Goal: Information Seeking & Learning: Learn about a topic

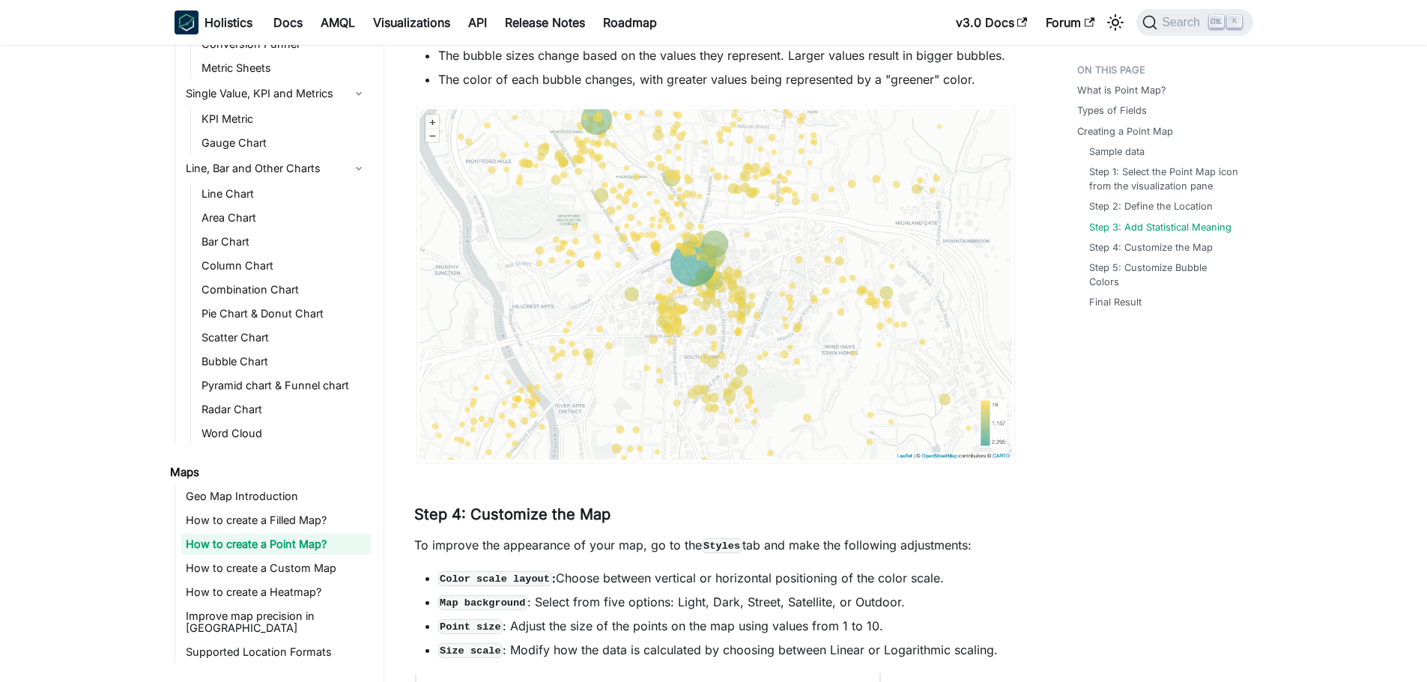
scroll to position [2696, 0]
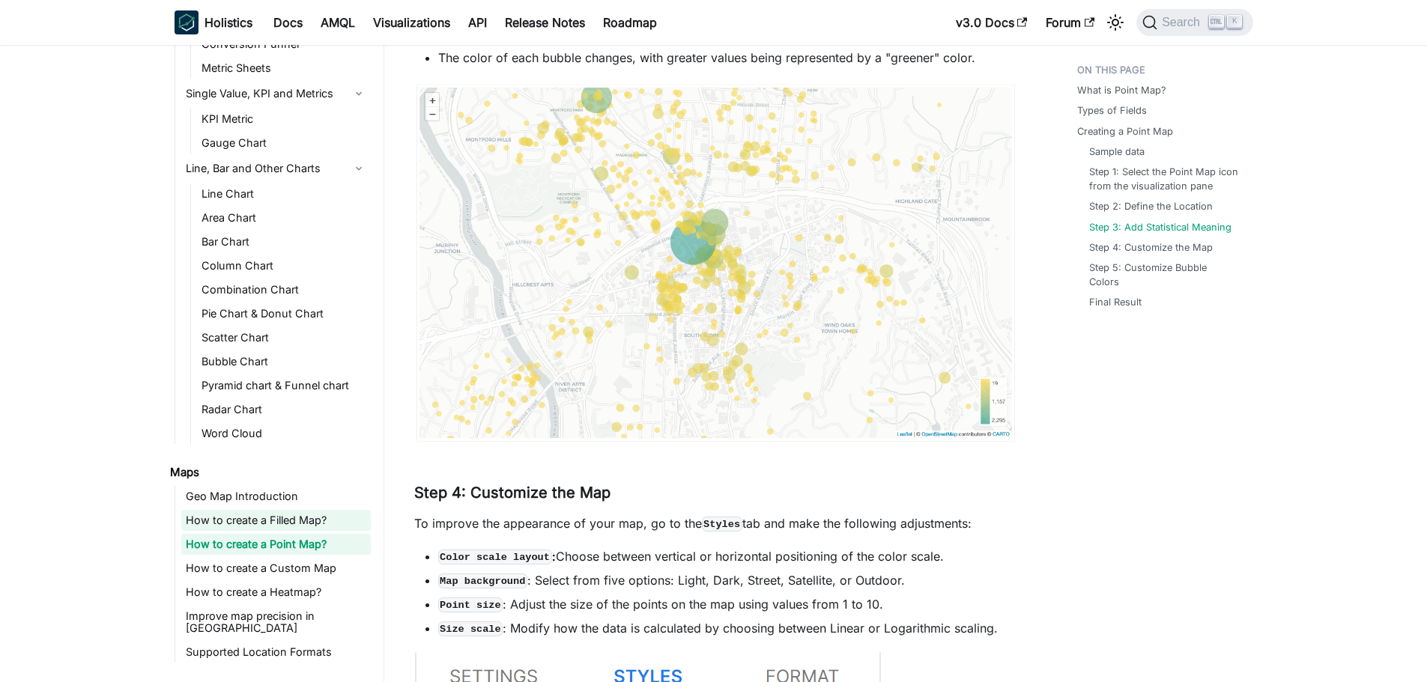
click at [228, 529] on link "How to create a Filled Map?" at bounding box center [275, 520] width 189 height 21
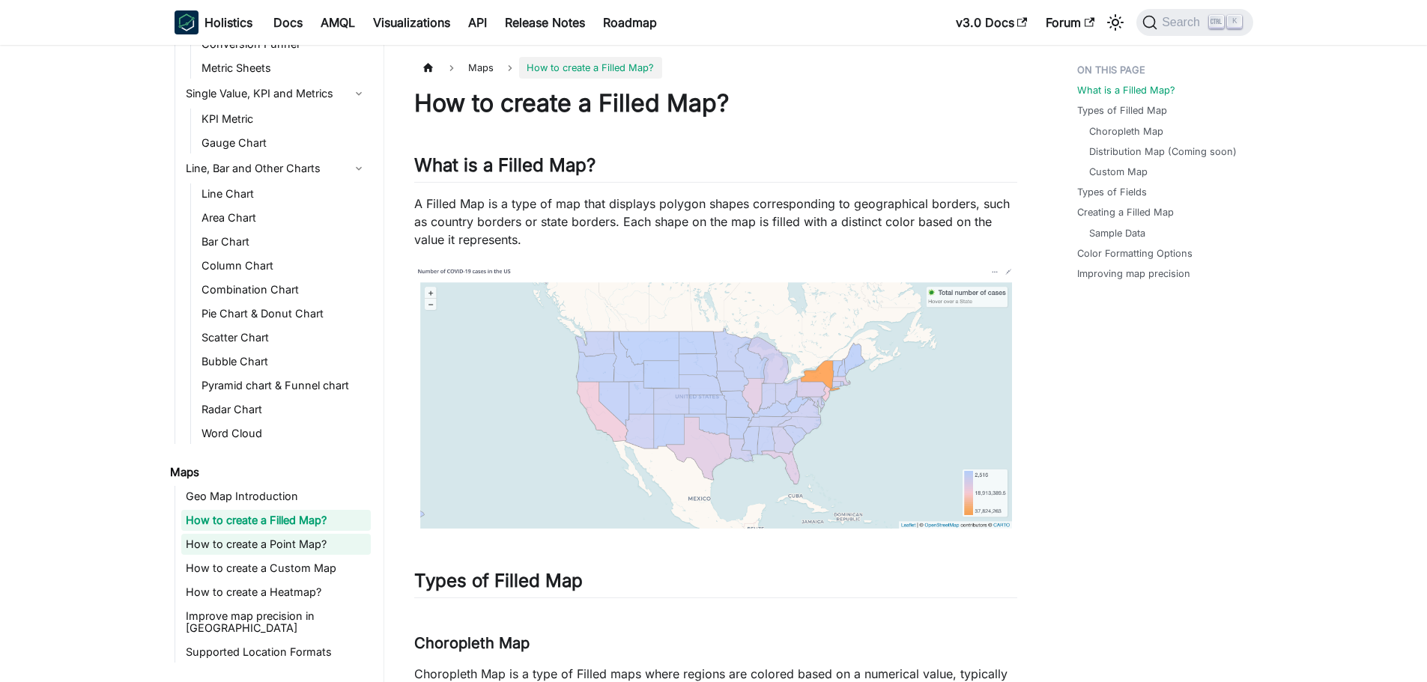
click at [221, 544] on link "How to create a Point Map?" at bounding box center [275, 544] width 189 height 21
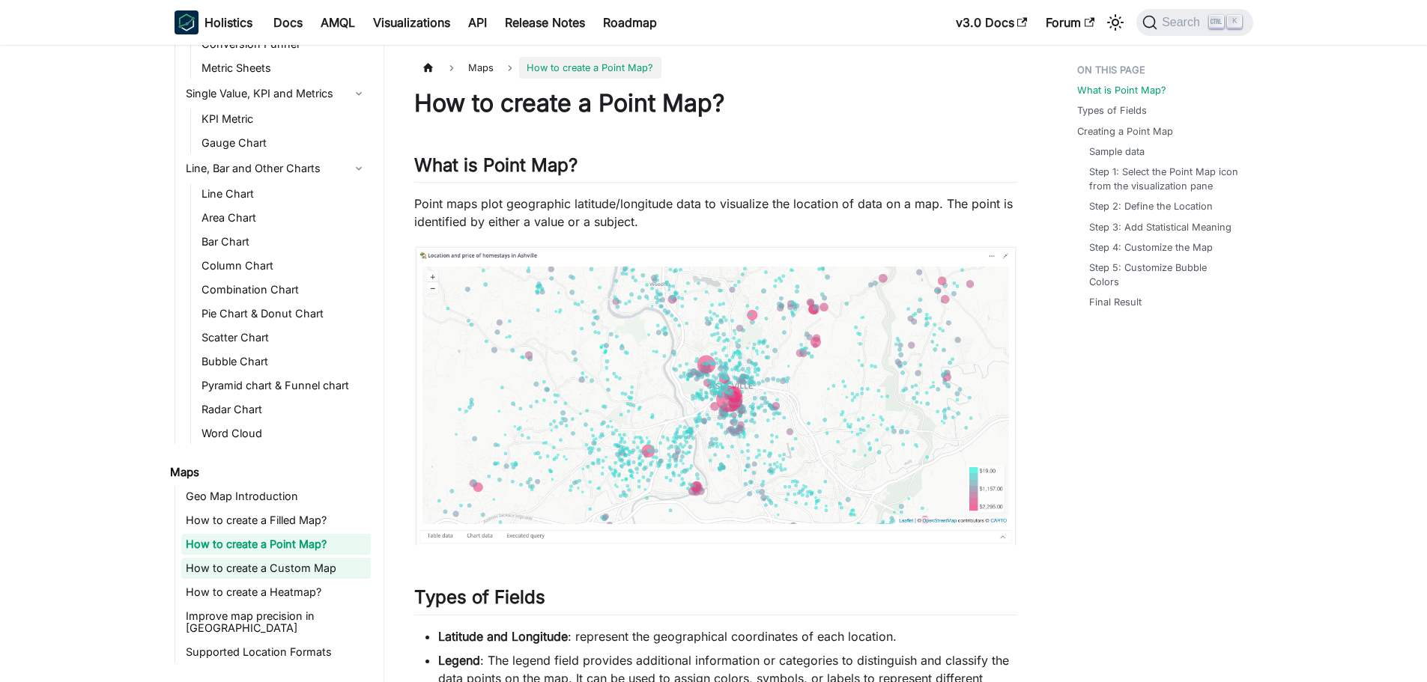
click at [256, 575] on link "How to create a Custom Map" at bounding box center [275, 568] width 189 height 21
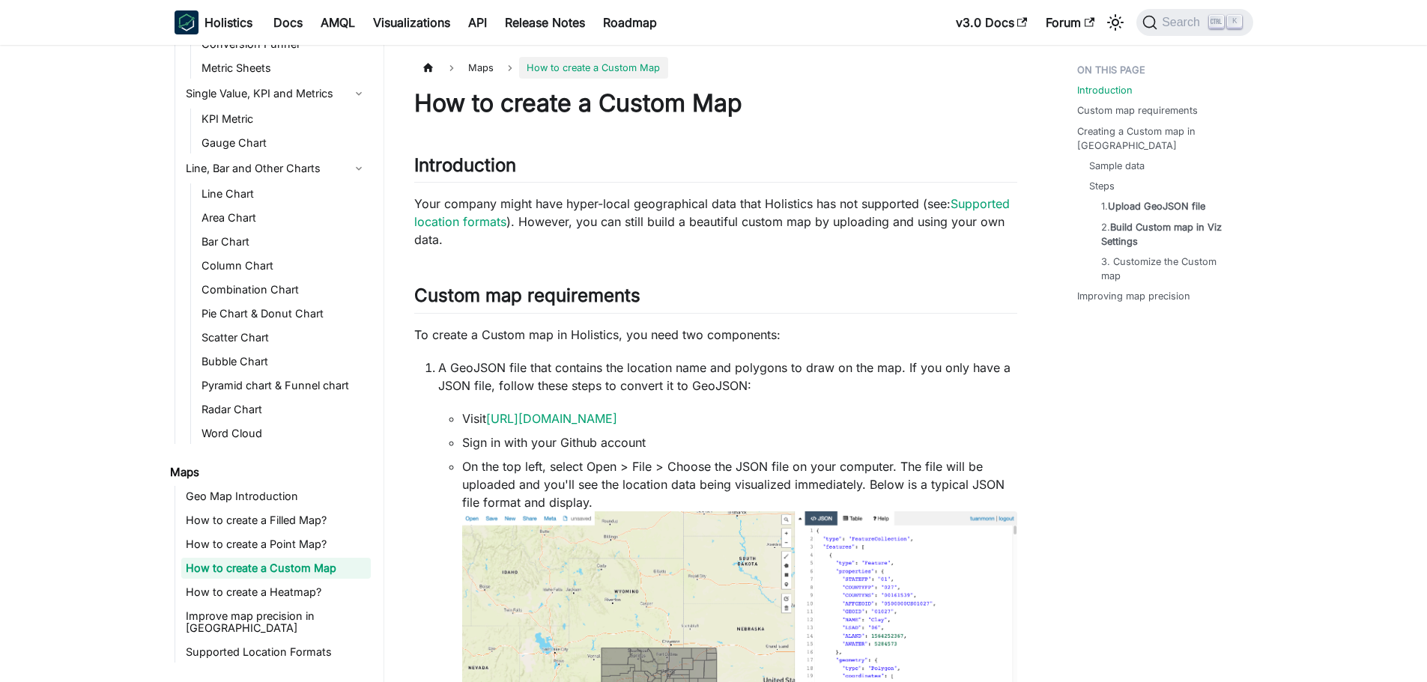
scroll to position [236, 0]
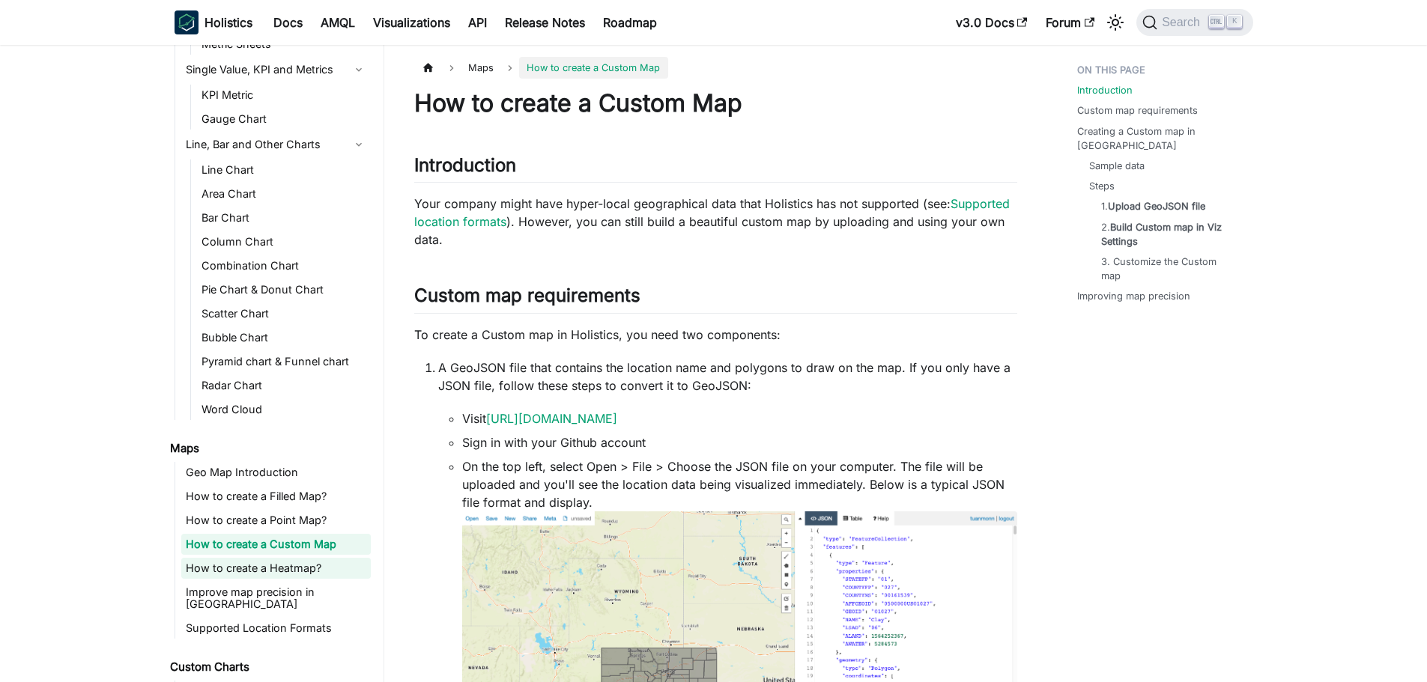
click at [229, 568] on link "How to create a Heatmap?" at bounding box center [275, 568] width 189 height 21
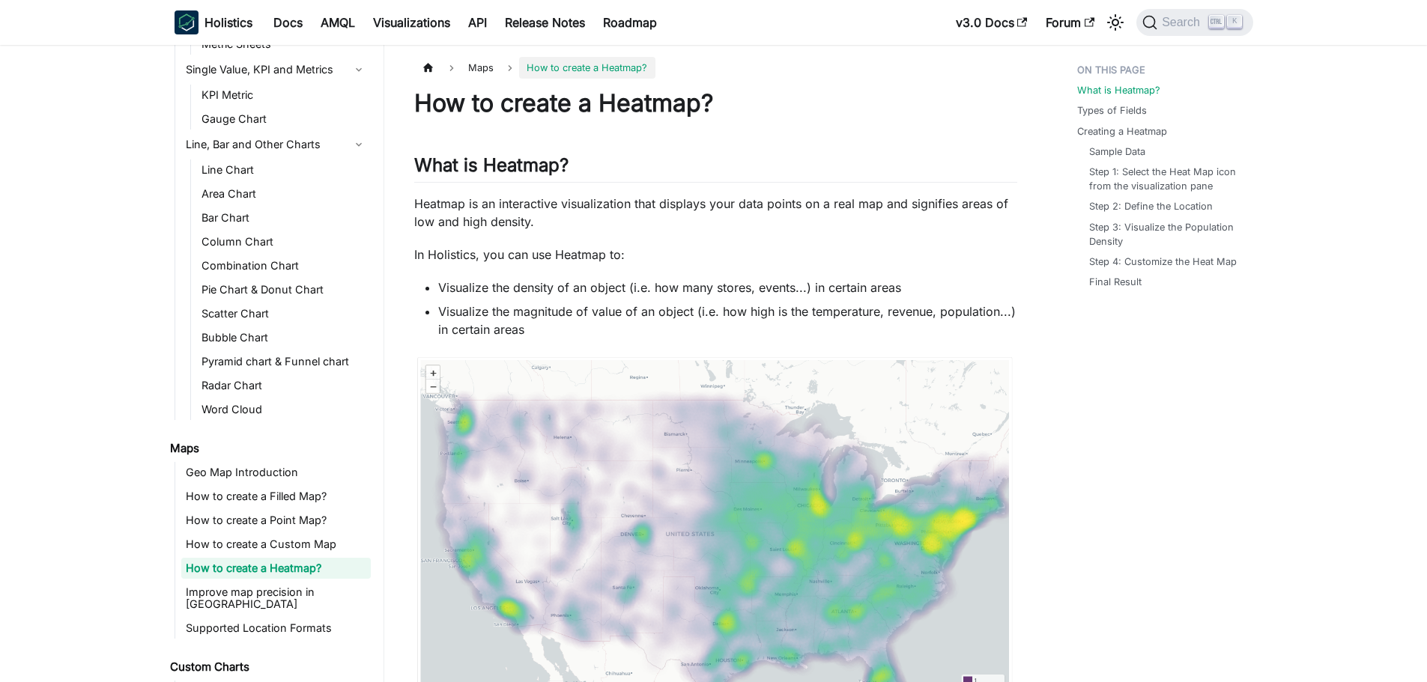
scroll to position [260, 0]
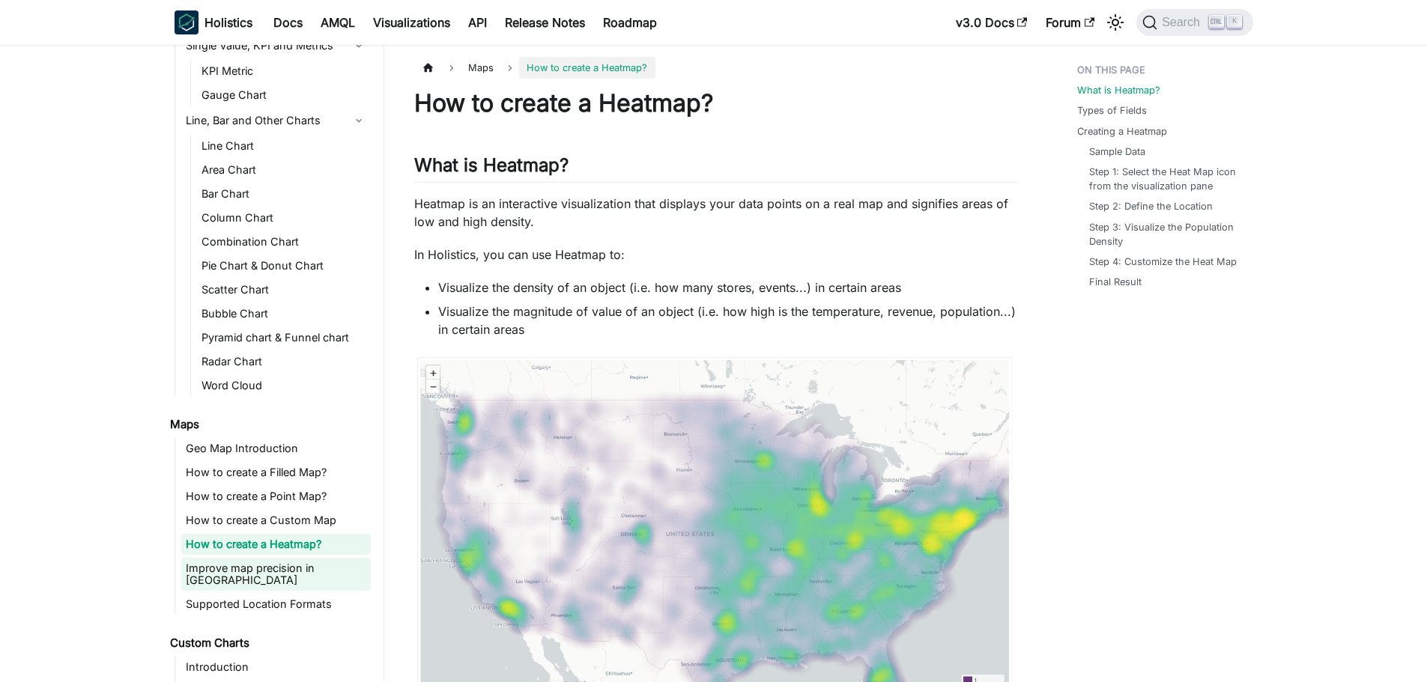
click at [219, 564] on link "Improve map precision in [GEOGRAPHIC_DATA]" at bounding box center [275, 574] width 189 height 33
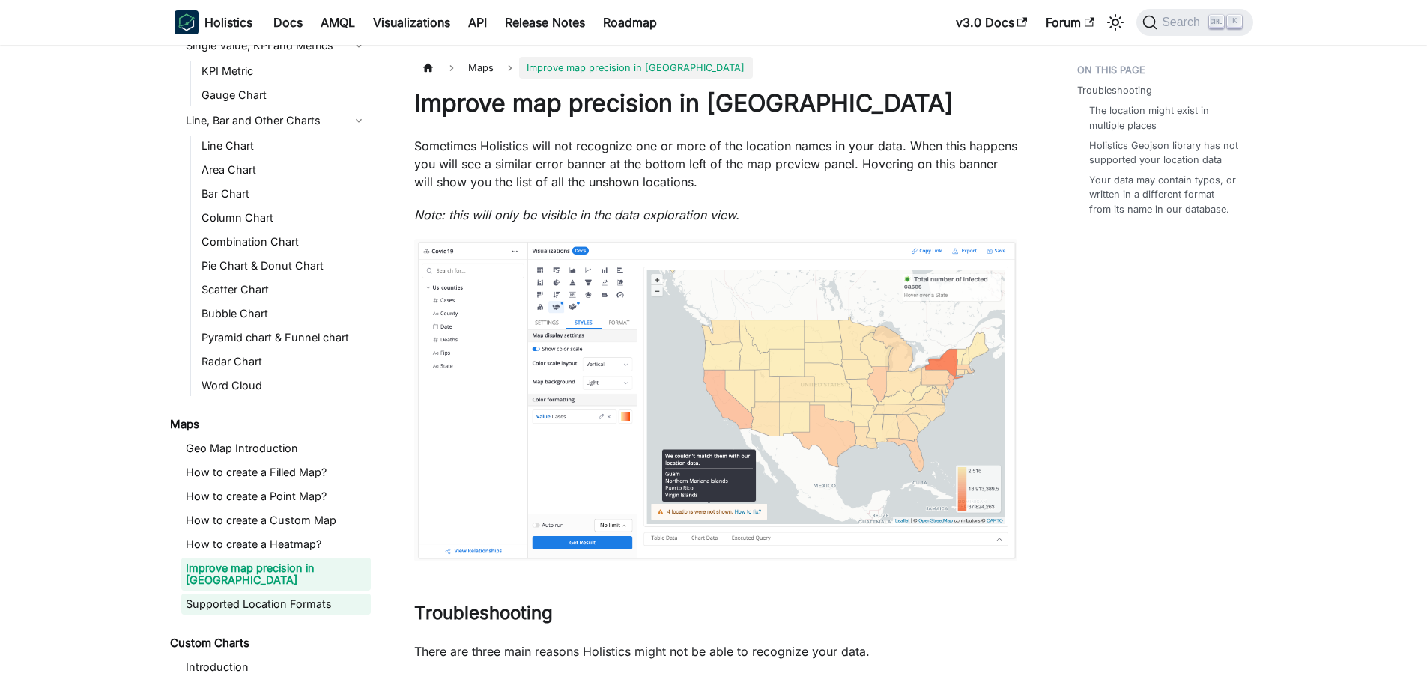
scroll to position [284, 0]
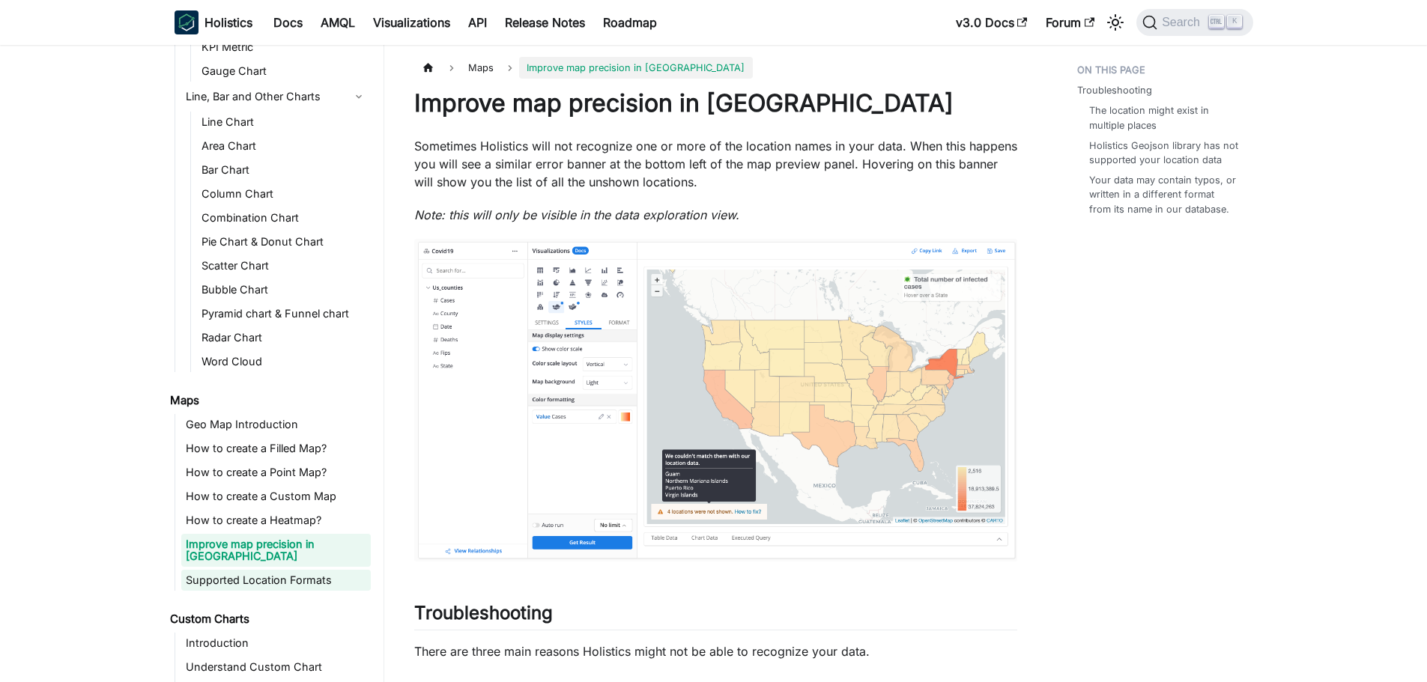
click at [224, 570] on link "Supported Location Formats" at bounding box center [275, 580] width 189 height 21
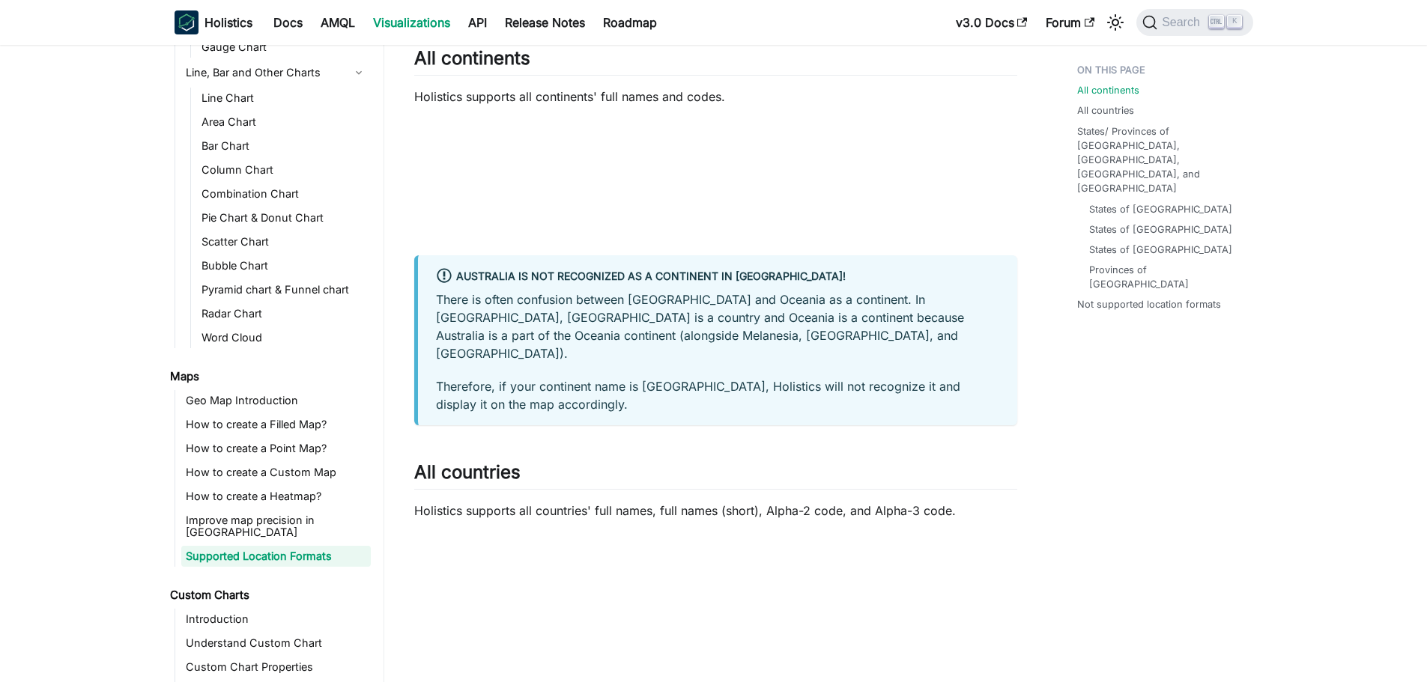
scroll to position [824, 0]
